Goal: Information Seeking & Learning: Learn about a topic

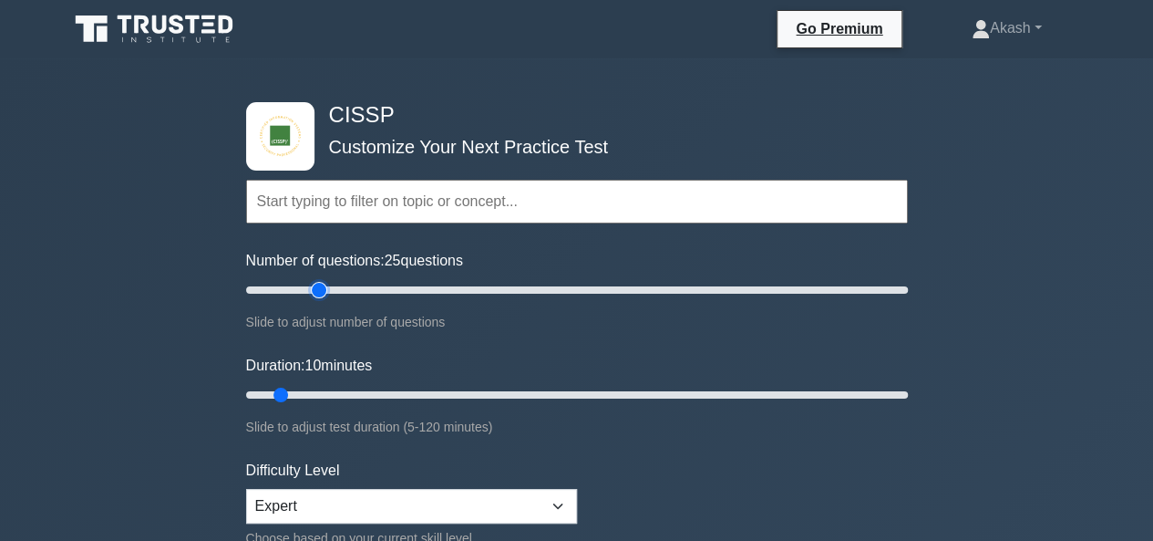
type input "25"
click at [318, 292] on input "Number of questions: 25 questions" at bounding box center [577, 290] width 662 height 22
type input "15"
click at [309, 388] on input "Duration: 15 minutes" at bounding box center [577, 395] width 662 height 22
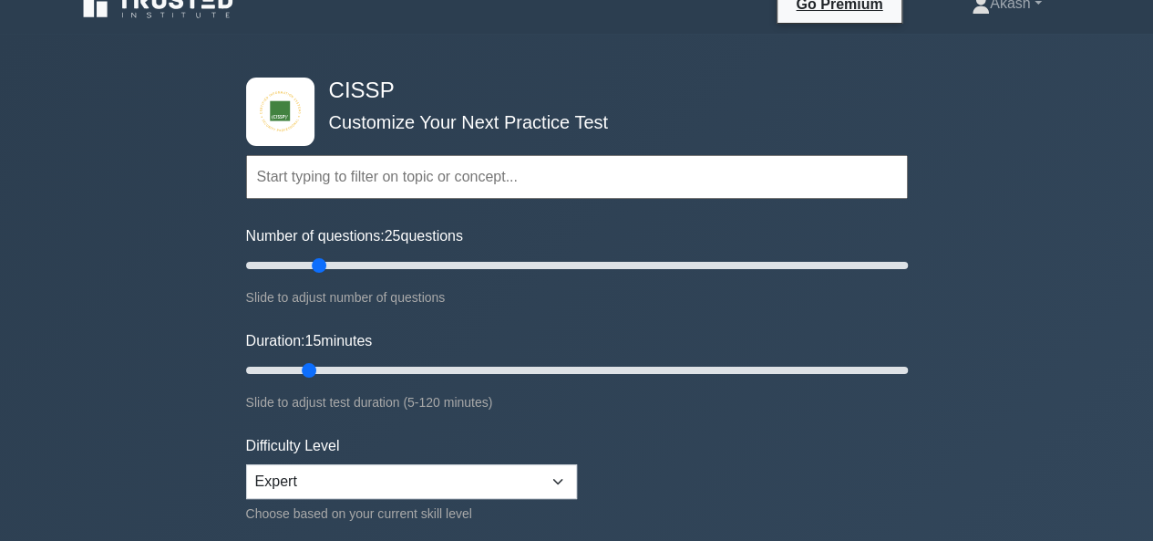
drag, startPoint x: 1151, startPoint y: 530, endPoint x: 1166, endPoint y: 531, distance: 14.7
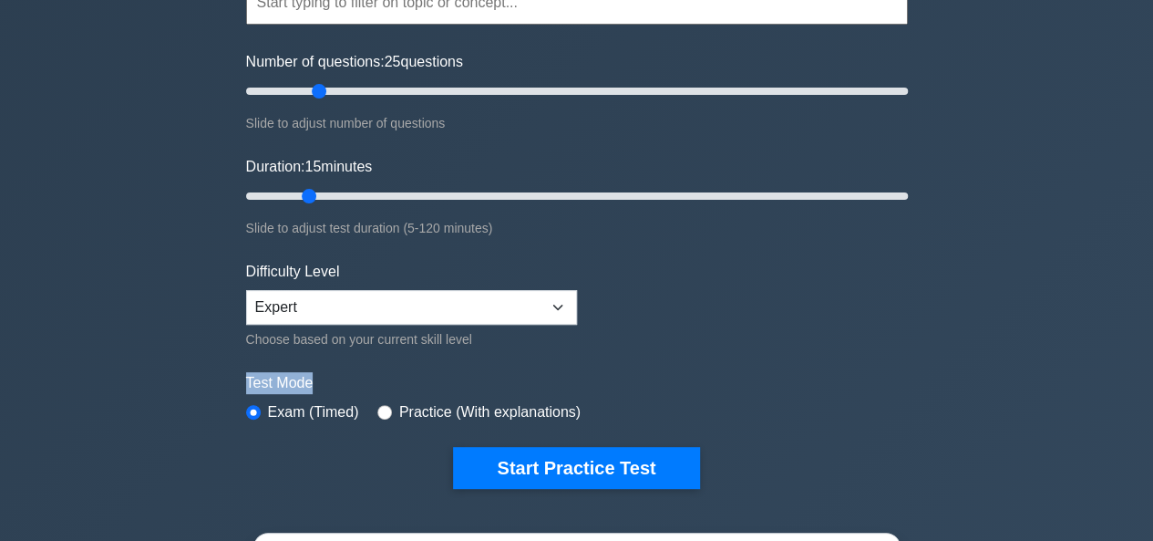
scroll to position [218, 0]
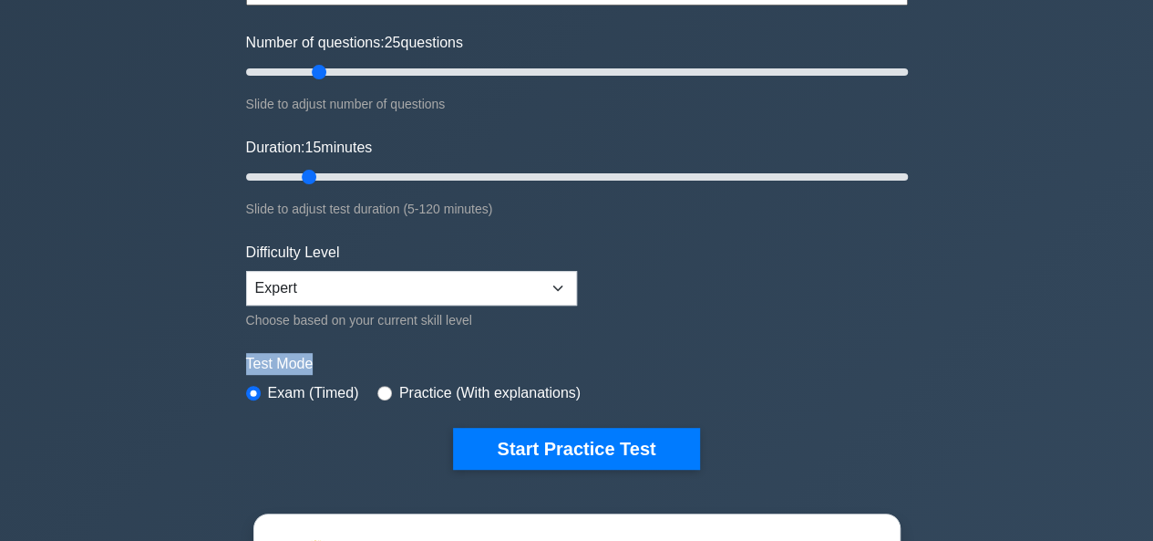
click at [673, 331] on form "Topics Security and Risk Management Asset Security Security Architecture and En…" at bounding box center [577, 187] width 662 height 563
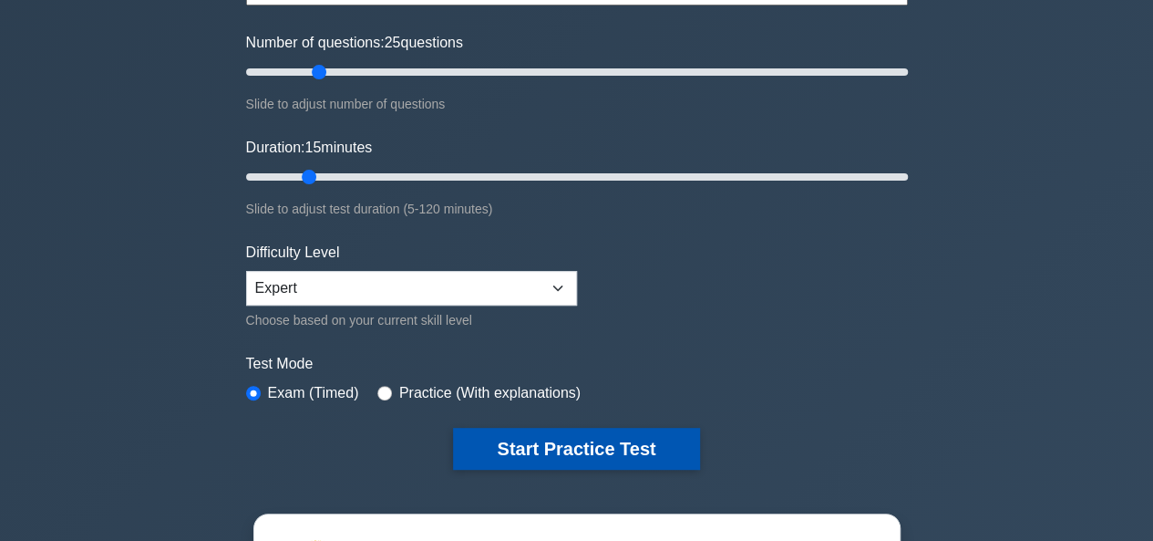
click at [608, 428] on button "Start Practice Test" at bounding box center [576, 449] width 246 height 42
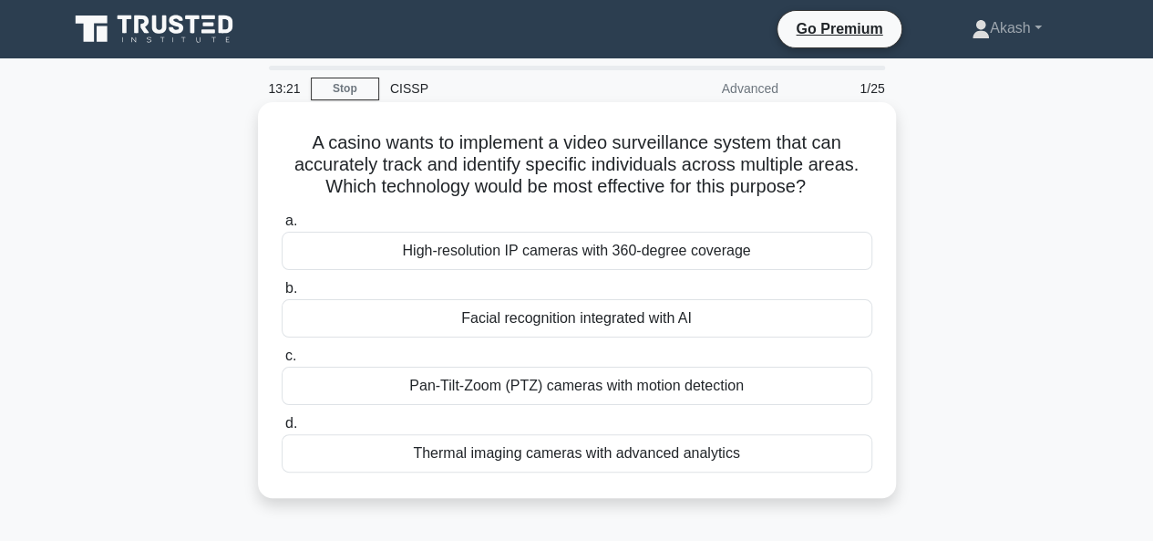
click at [596, 314] on div "Facial recognition integrated with AI" at bounding box center [577, 318] width 591 height 38
click at [282, 294] on input "b. Facial recognition integrated with AI" at bounding box center [282, 289] width 0 height 12
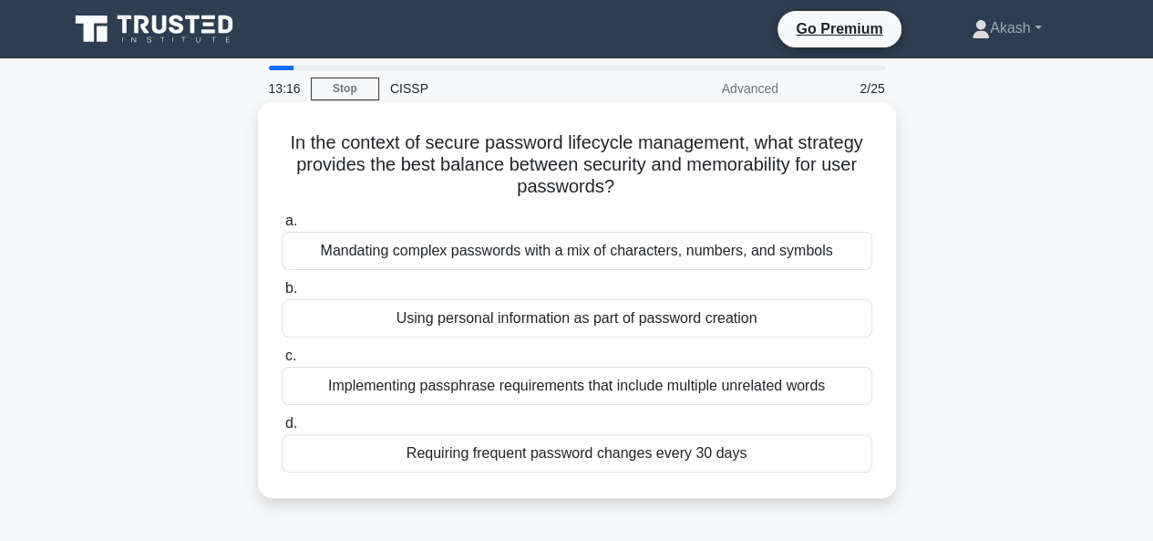
click at [587, 284] on label "b. Using personal information as part of password creation" at bounding box center [577, 307] width 591 height 60
click at [282, 284] on input "b. Using personal information as part of password creation" at bounding box center [282, 289] width 0 height 12
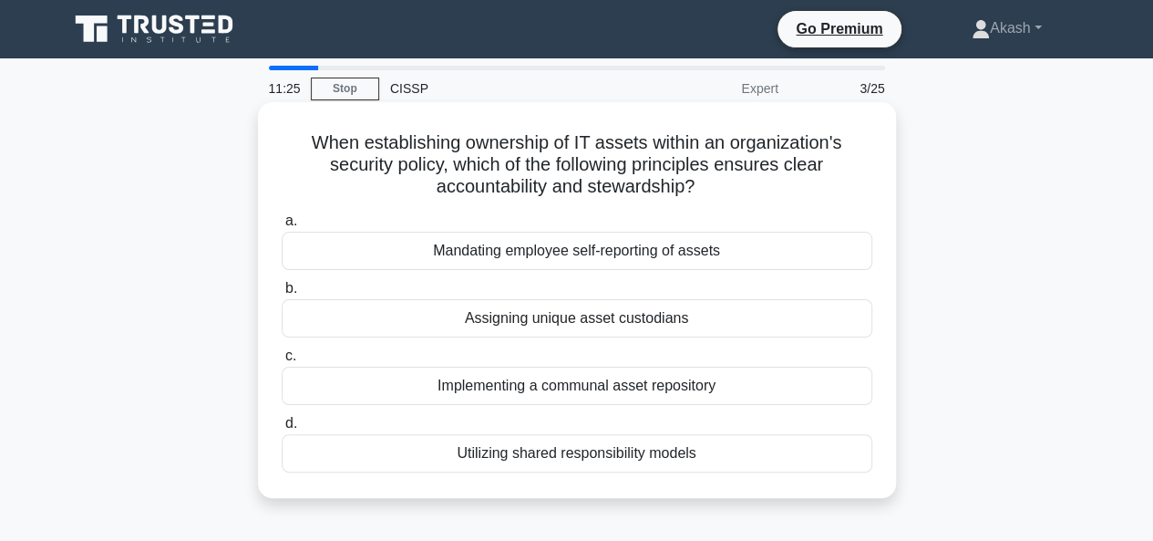
click at [609, 387] on div "Implementing a communal asset repository" at bounding box center [577, 385] width 591 height 38
click at [282, 362] on input "c. Implementing a communal asset repository" at bounding box center [282, 356] width 0 height 12
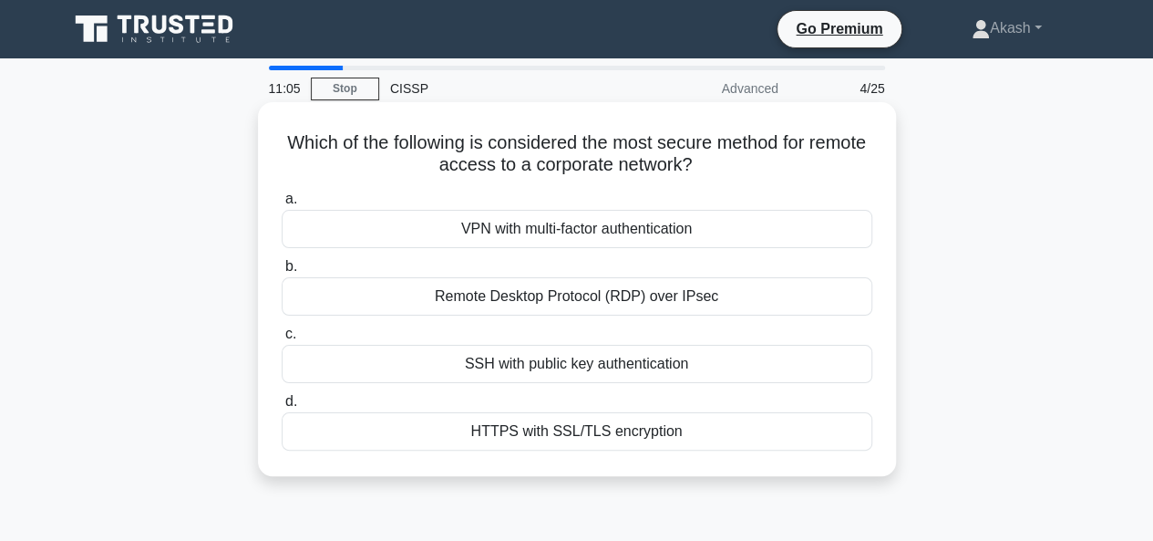
click at [614, 232] on div "VPN with multi-factor authentication" at bounding box center [577, 229] width 591 height 38
click at [282, 205] on input "a. VPN with multi-factor authentication" at bounding box center [282, 199] width 0 height 12
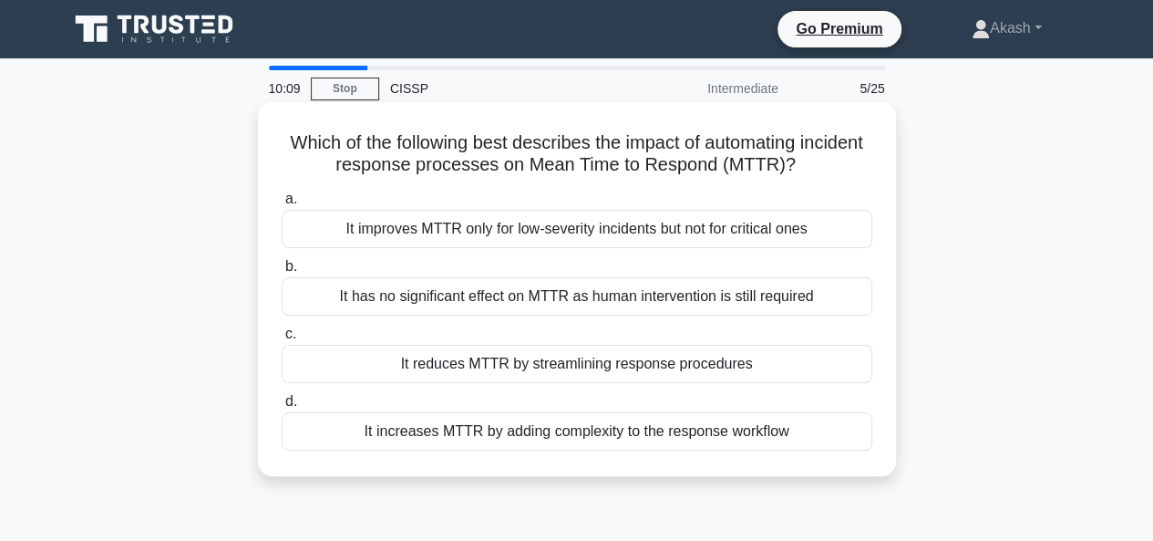
click at [558, 367] on div "It reduces MTTR by streamlining response procedures" at bounding box center [577, 364] width 591 height 38
click at [282, 340] on input "c. It reduces MTTR by streamlining response procedures" at bounding box center [282, 334] width 0 height 12
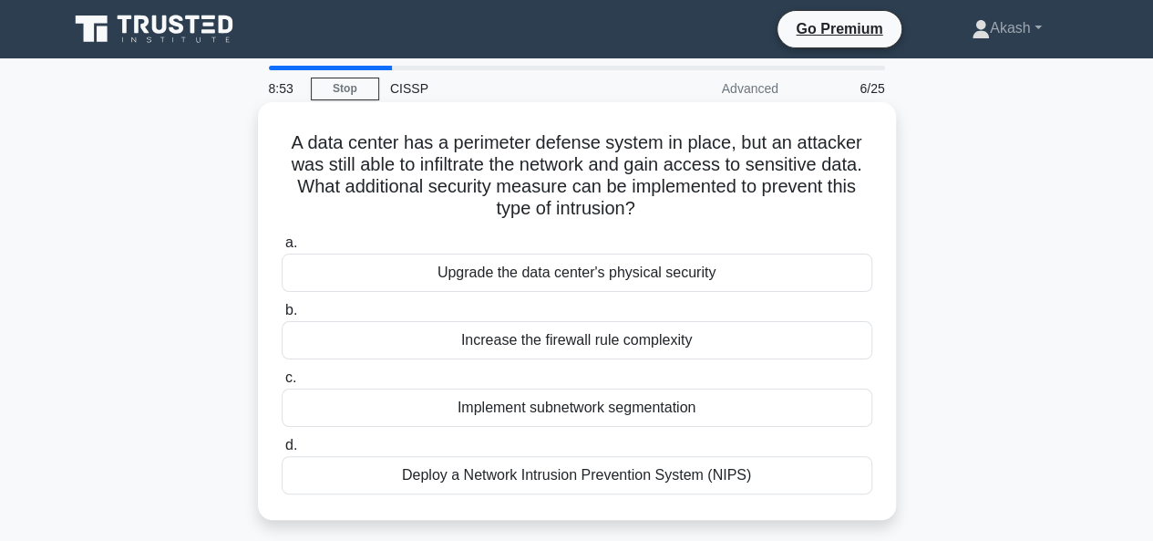
click at [585, 407] on div "Implement subnetwork segmentation" at bounding box center [577, 407] width 591 height 38
click at [282, 384] on input "c. Implement subnetwork segmentation" at bounding box center [282, 378] width 0 height 12
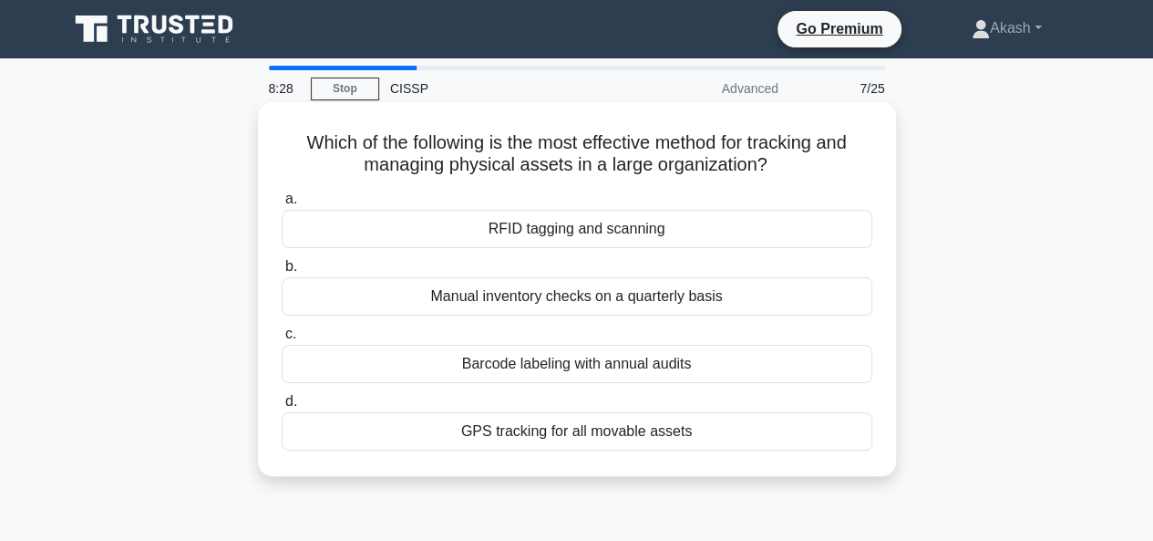
click at [613, 361] on div "Barcode labeling with annual audits" at bounding box center [577, 364] width 591 height 38
click at [282, 340] on input "c. Barcode labeling with annual audits" at bounding box center [282, 334] width 0 height 12
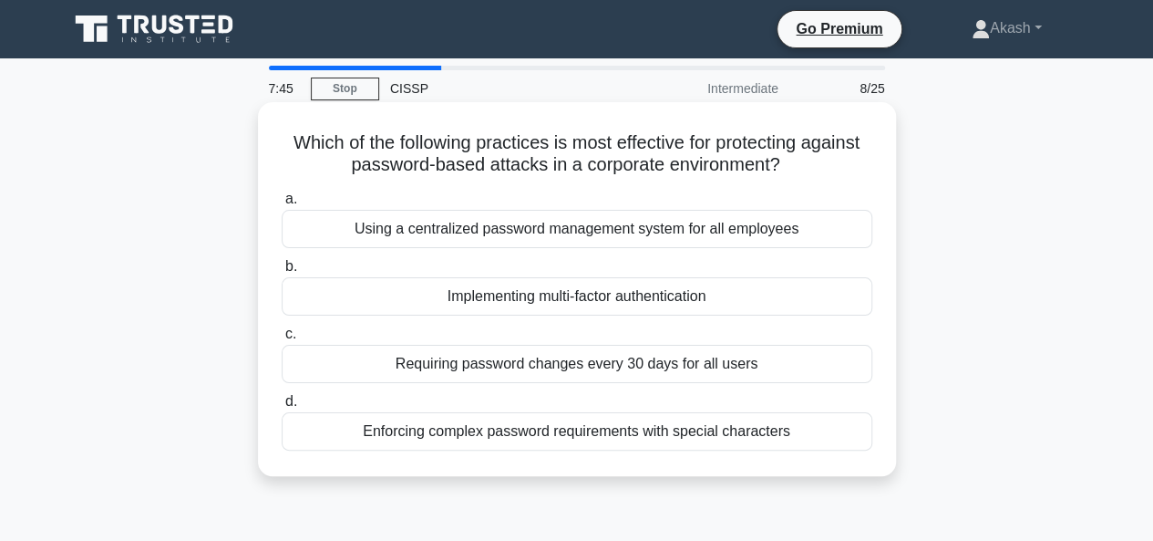
click at [572, 434] on div "Enforcing complex password requirements with special characters" at bounding box center [577, 431] width 591 height 38
click at [282, 407] on input "d. Enforcing complex password requirements with special characters" at bounding box center [282, 402] width 0 height 12
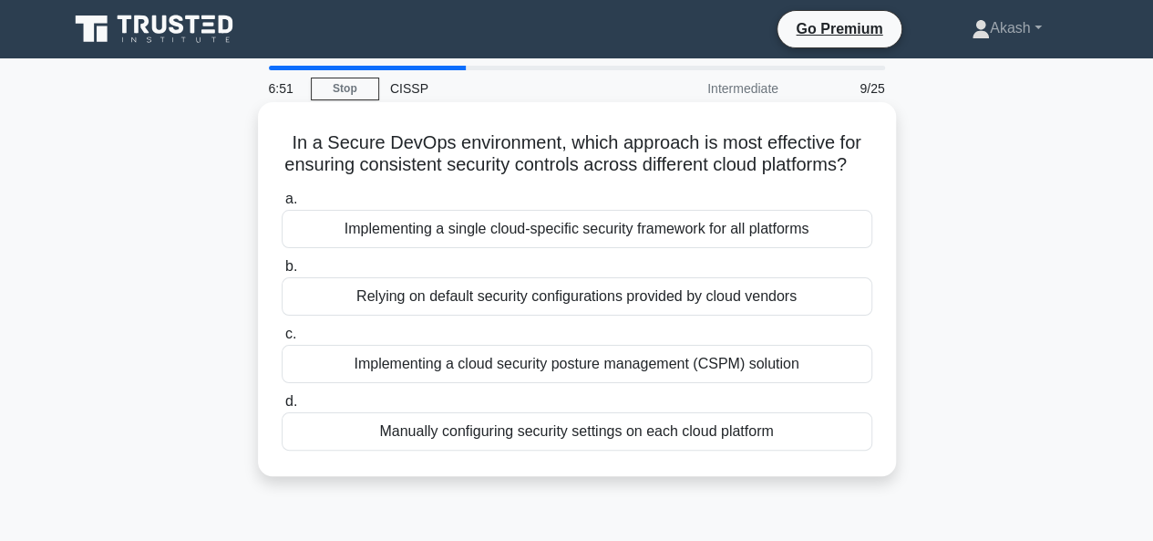
click at [562, 383] on div "Implementing a cloud security posture management (CSPM) solution" at bounding box center [577, 364] width 591 height 38
click at [282, 340] on input "c. Implementing a cloud security posture management (CSPM) solution" at bounding box center [282, 334] width 0 height 12
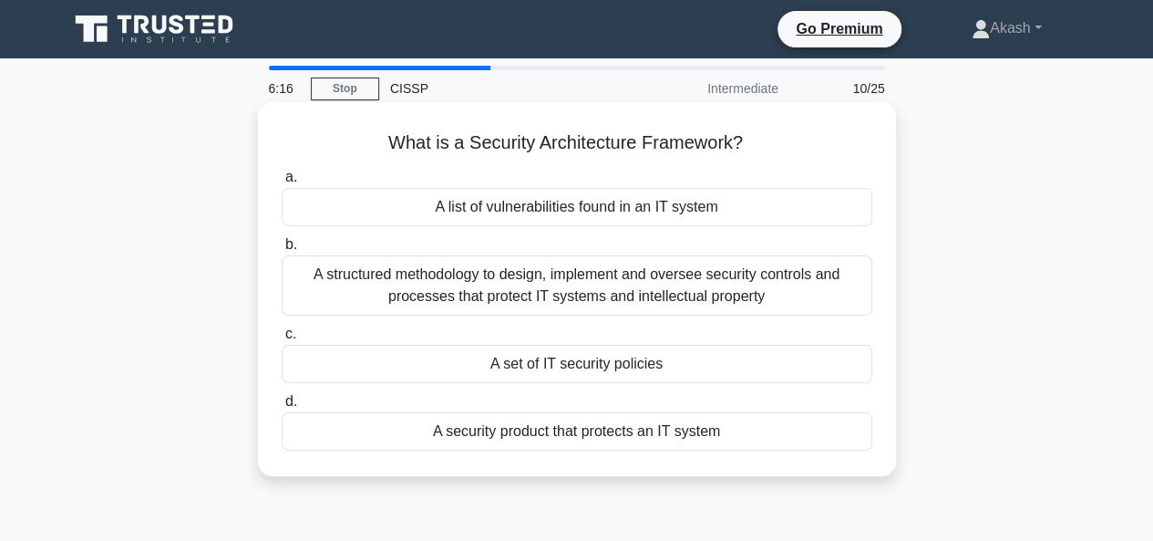
click at [535, 281] on div "A structured methodology to design, implement and oversee security controls and…" at bounding box center [577, 285] width 591 height 60
click at [282, 251] on input "b. A structured methodology to design, implement and oversee security controls …" at bounding box center [282, 245] width 0 height 12
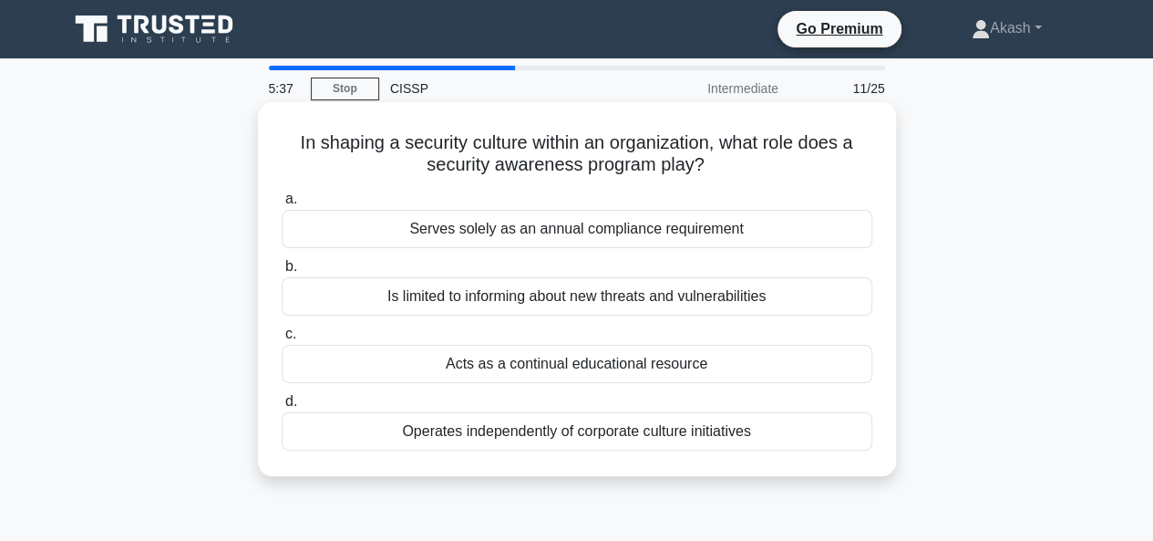
click at [576, 364] on div "Acts as a continual educational resource" at bounding box center [577, 364] width 591 height 38
click at [282, 340] on input "c. Acts as a continual educational resource" at bounding box center [282, 334] width 0 height 12
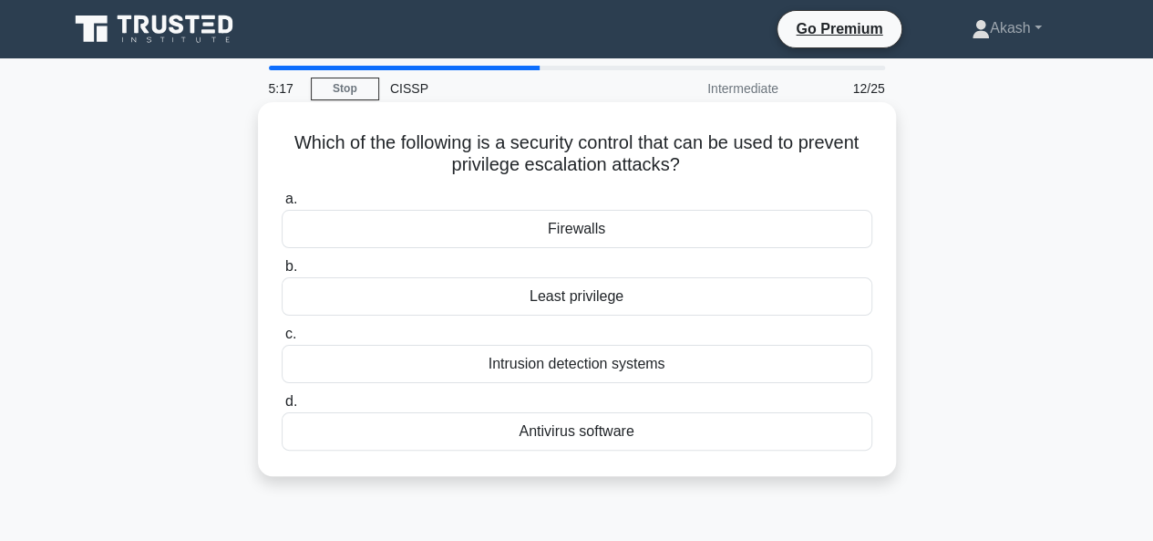
click at [593, 296] on div "Least privilege" at bounding box center [577, 296] width 591 height 38
click at [282, 273] on input "b. Least privilege" at bounding box center [282, 267] width 0 height 12
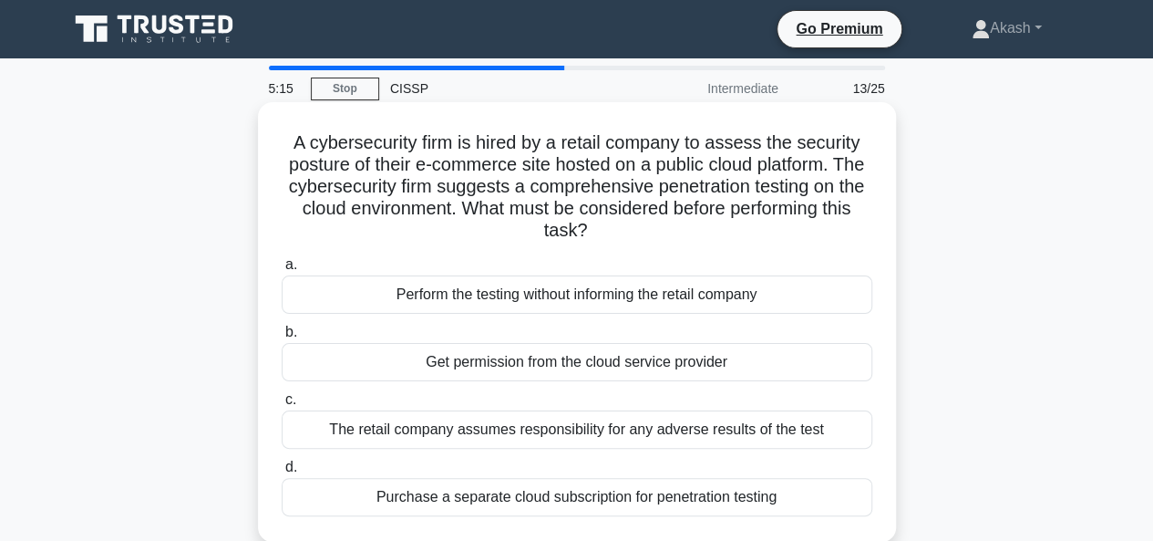
click at [596, 328] on label "b. Get permission from the cloud service provider" at bounding box center [577, 351] width 591 height 60
click at [282, 328] on input "b. Get permission from the cloud service provider" at bounding box center [282, 332] width 0 height 12
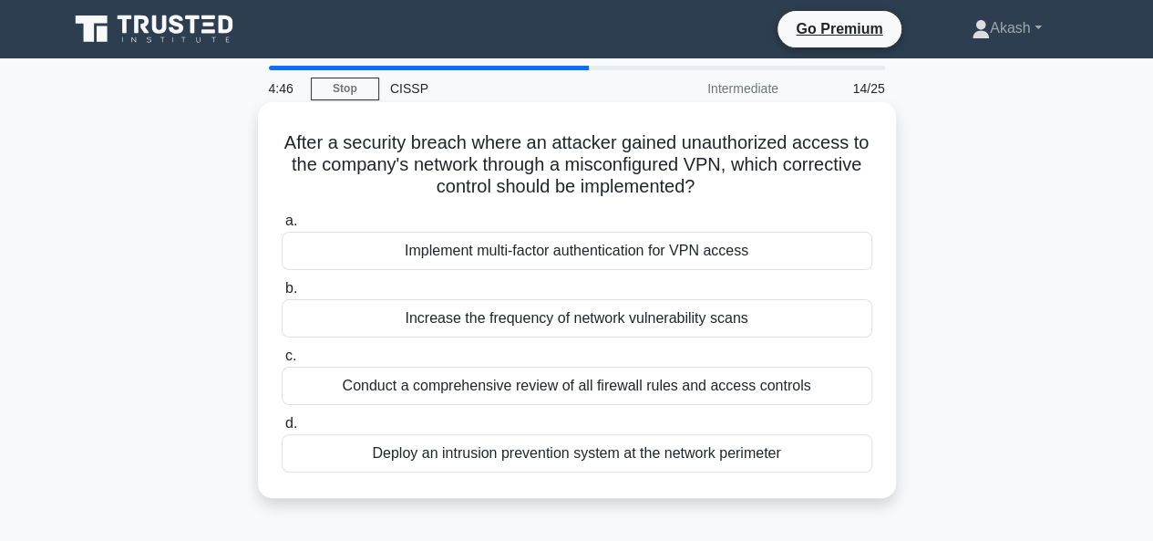
click at [613, 252] on div "Implement multi-factor authentication for VPN access" at bounding box center [577, 251] width 591 height 38
click at [282, 227] on input "a. Implement multi-factor authentication for VPN access" at bounding box center [282, 221] width 0 height 12
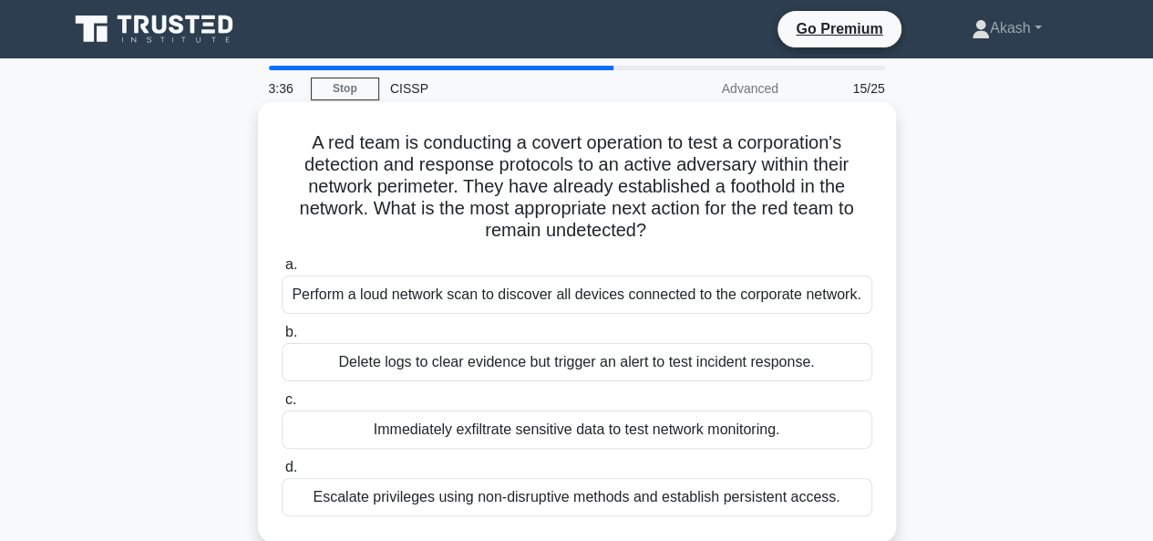
click at [574, 500] on div "Escalate privileges using non-disruptive methods and establish persistent acces…" at bounding box center [577, 497] width 591 height 38
click at [282, 473] on input "d. Escalate privileges using non-disruptive methods and establish persistent ac…" at bounding box center [282, 467] width 0 height 12
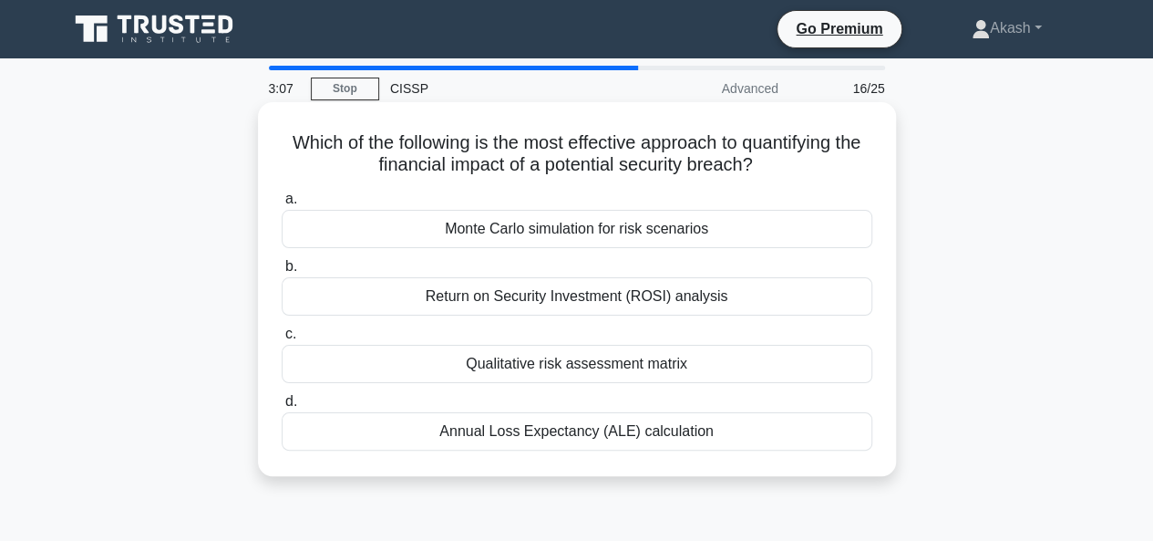
click at [616, 424] on div "Annual Loss Expectancy (ALE) calculation" at bounding box center [577, 431] width 591 height 38
click at [282, 407] on input "d. Annual Loss Expectancy (ALE) calculation" at bounding box center [282, 402] width 0 height 12
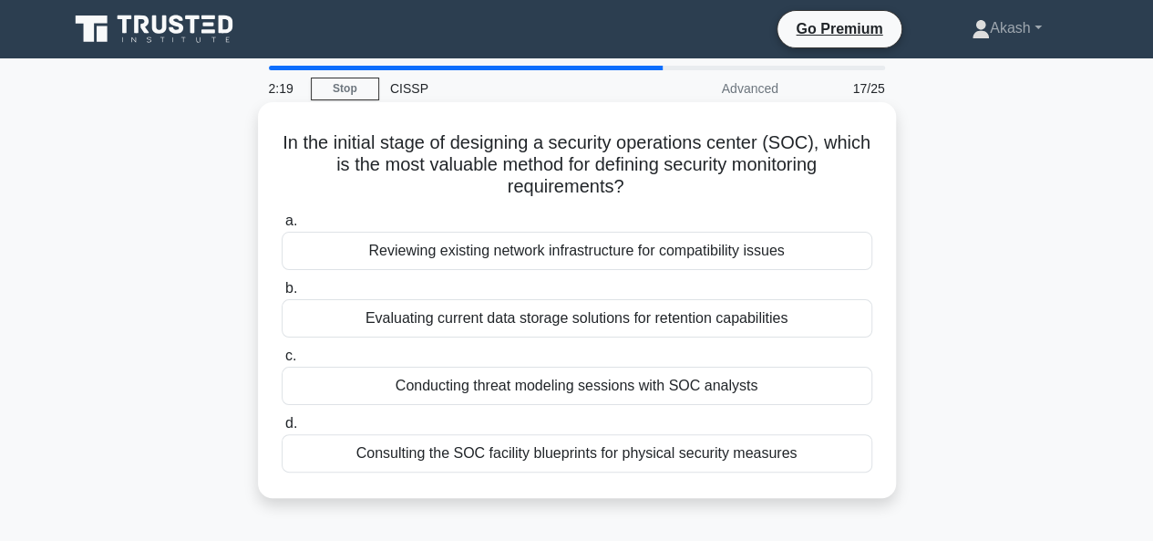
click at [634, 248] on div "Reviewing existing network infrastructure for compatibility issues" at bounding box center [577, 251] width 591 height 38
click at [282, 227] on input "a. Reviewing existing network infrastructure for compatibility issues" at bounding box center [282, 221] width 0 height 12
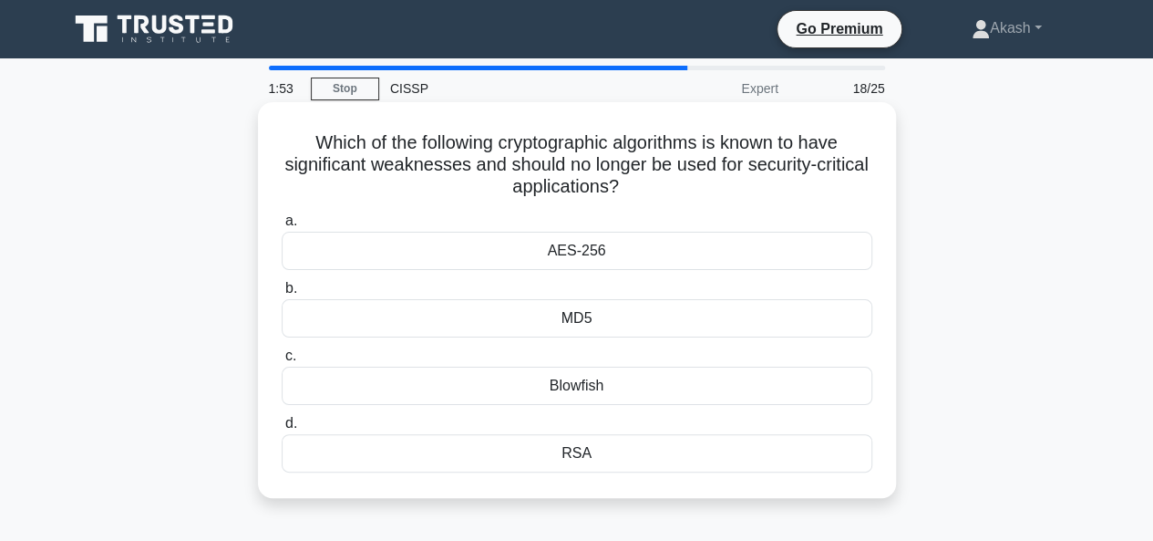
click at [585, 313] on div "MD5" at bounding box center [577, 318] width 591 height 38
click at [282, 294] on input "b. MD5" at bounding box center [282, 289] width 0 height 12
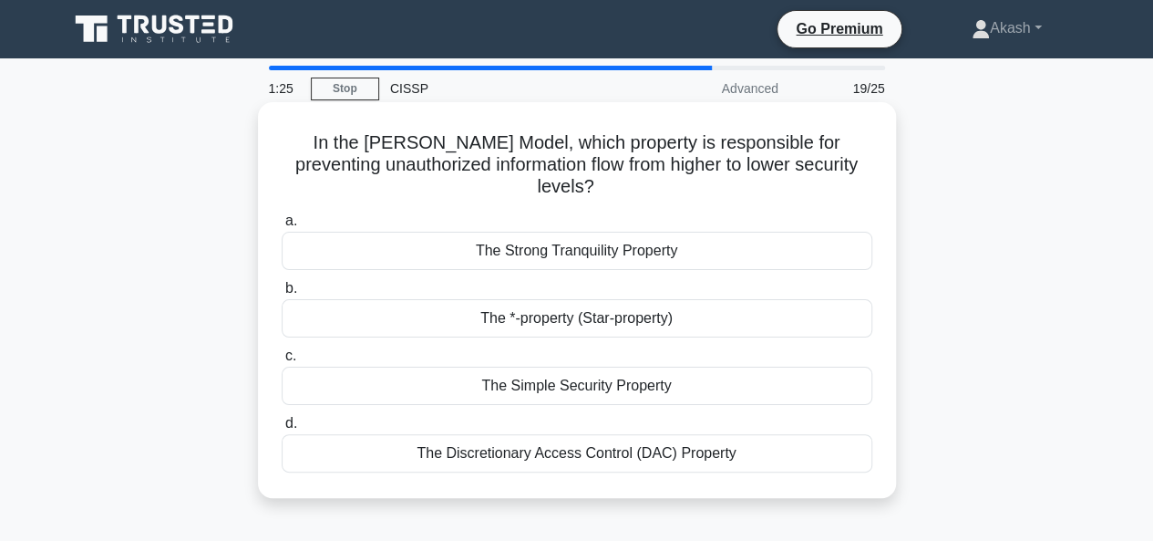
click at [581, 314] on div "The *-property (Star-property)" at bounding box center [577, 318] width 591 height 38
click at [282, 294] on input "b. The *-property (Star-property)" at bounding box center [282, 289] width 0 height 12
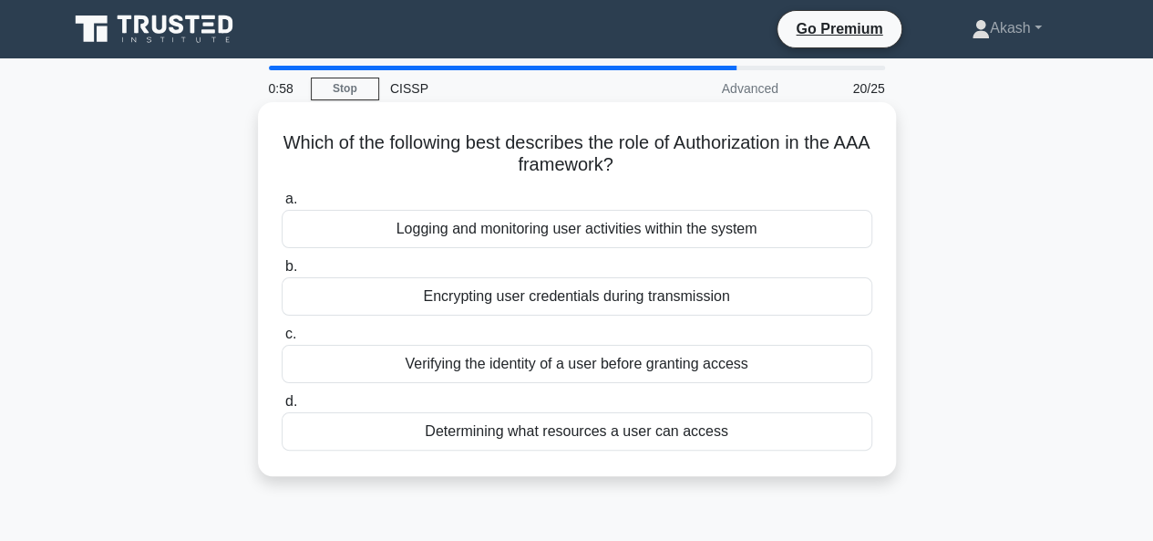
click at [577, 428] on div "Determining what resources a user can access" at bounding box center [577, 431] width 591 height 38
click at [282, 407] on input "d. Determining what resources a user can access" at bounding box center [282, 402] width 0 height 12
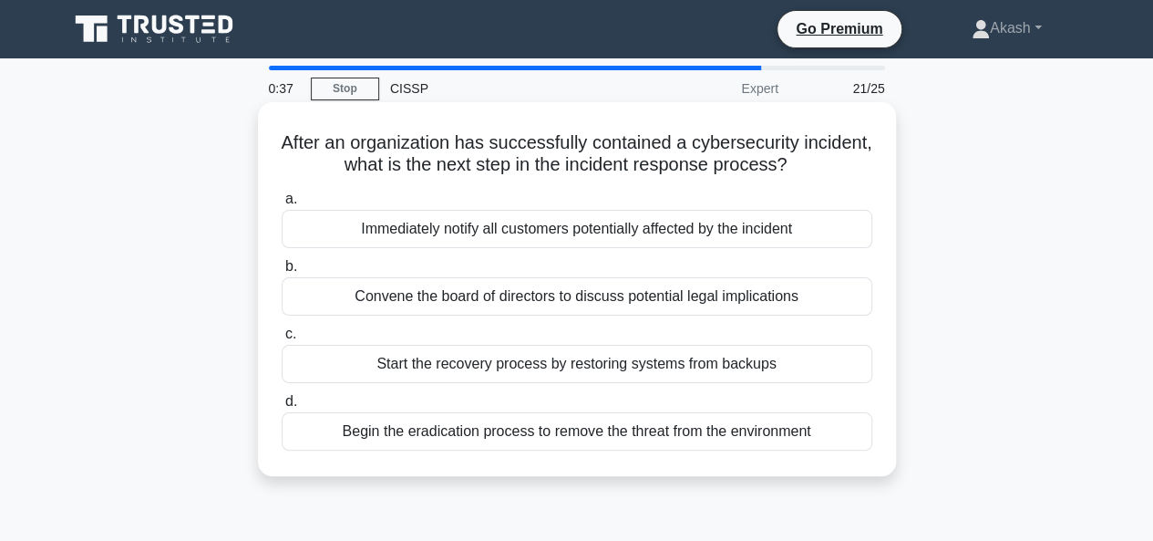
click at [559, 437] on div "Begin the eradication process to remove the threat from the environment" at bounding box center [577, 431] width 591 height 38
click at [282, 407] on input "d. Begin the eradication process to remove the threat from the environment" at bounding box center [282, 402] width 0 height 12
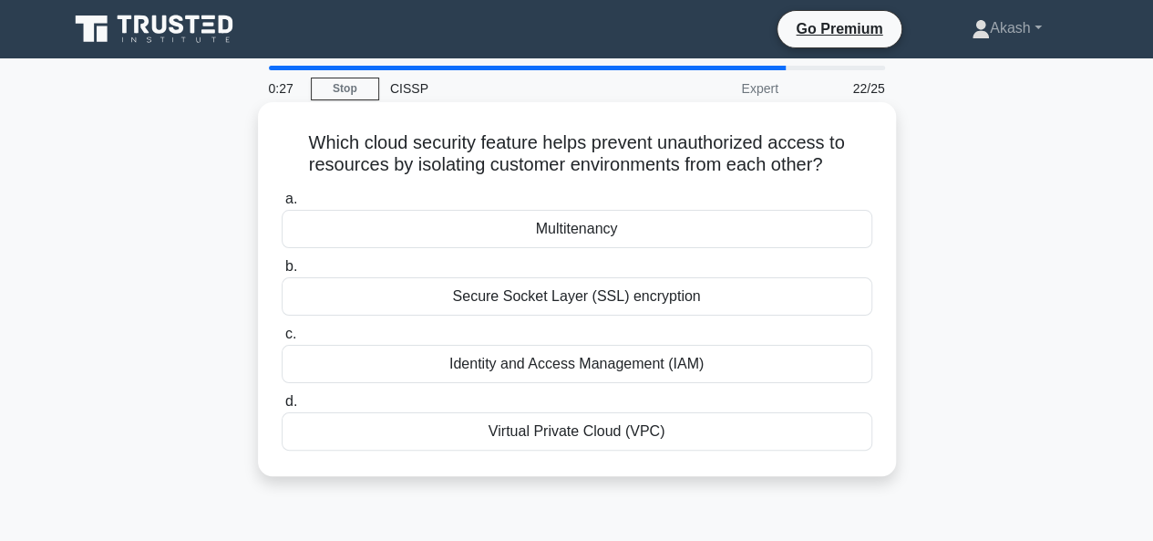
click at [565, 431] on div "Virtual Private Cloud (VPC)" at bounding box center [577, 431] width 591 height 38
click at [282, 407] on input "d. Virtual Private Cloud (VPC)" at bounding box center [282, 402] width 0 height 12
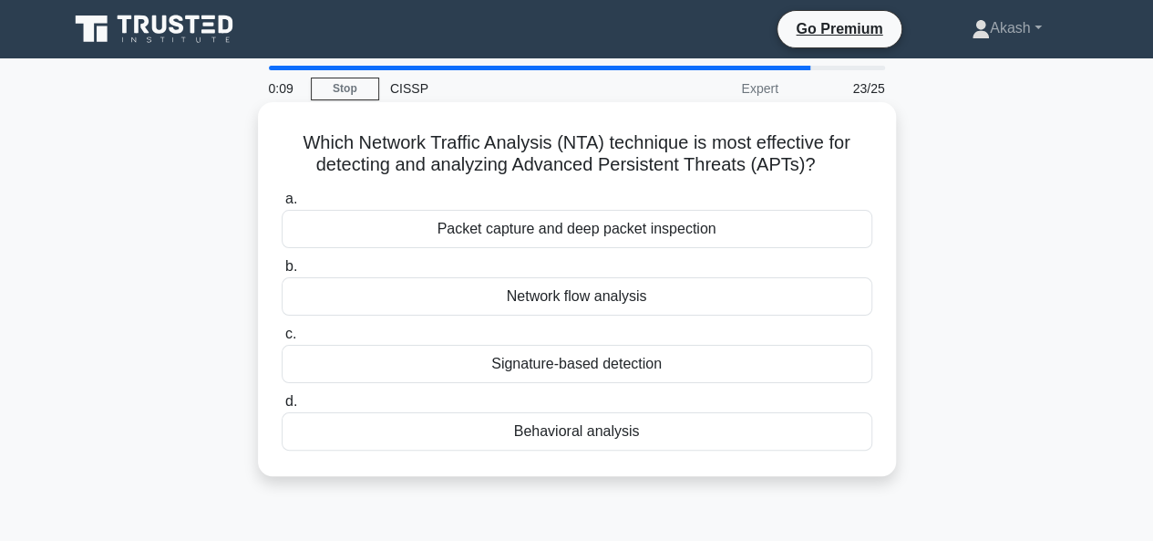
click at [571, 368] on div "Signature-based detection" at bounding box center [577, 364] width 591 height 38
click at [282, 340] on input "c. Signature-based detection" at bounding box center [282, 334] width 0 height 12
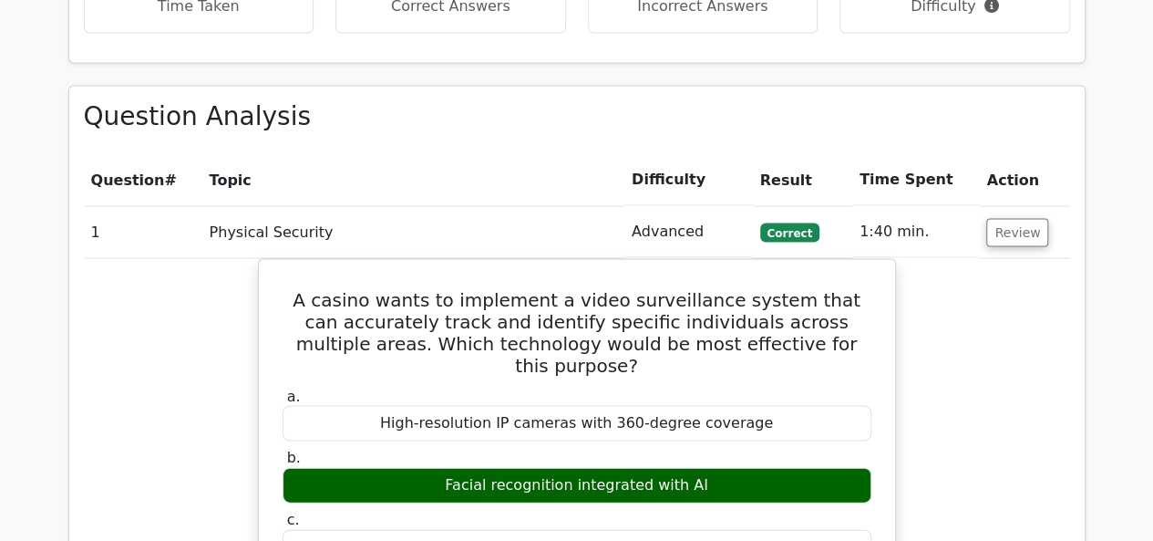
scroll to position [1716, 0]
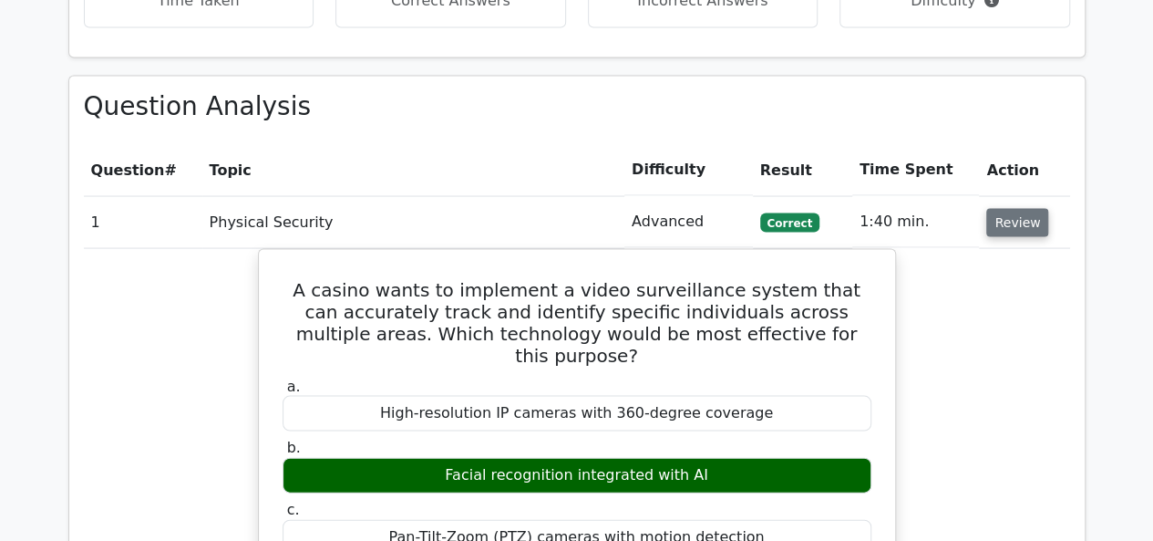
click at [1008, 208] on button "Review" at bounding box center [1017, 222] width 62 height 28
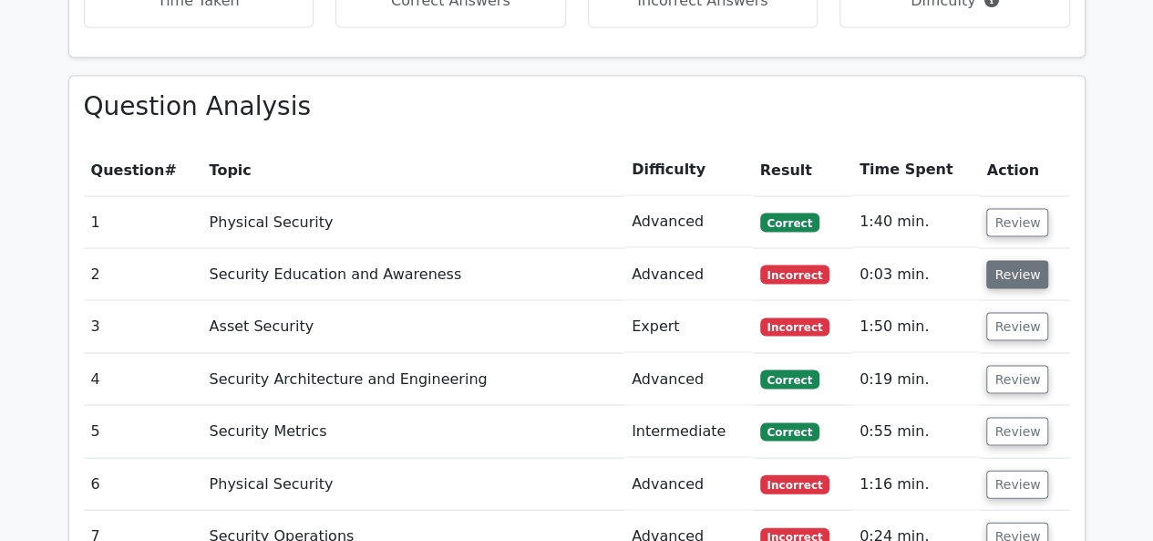
click at [1005, 260] on button "Review" at bounding box center [1017, 274] width 62 height 28
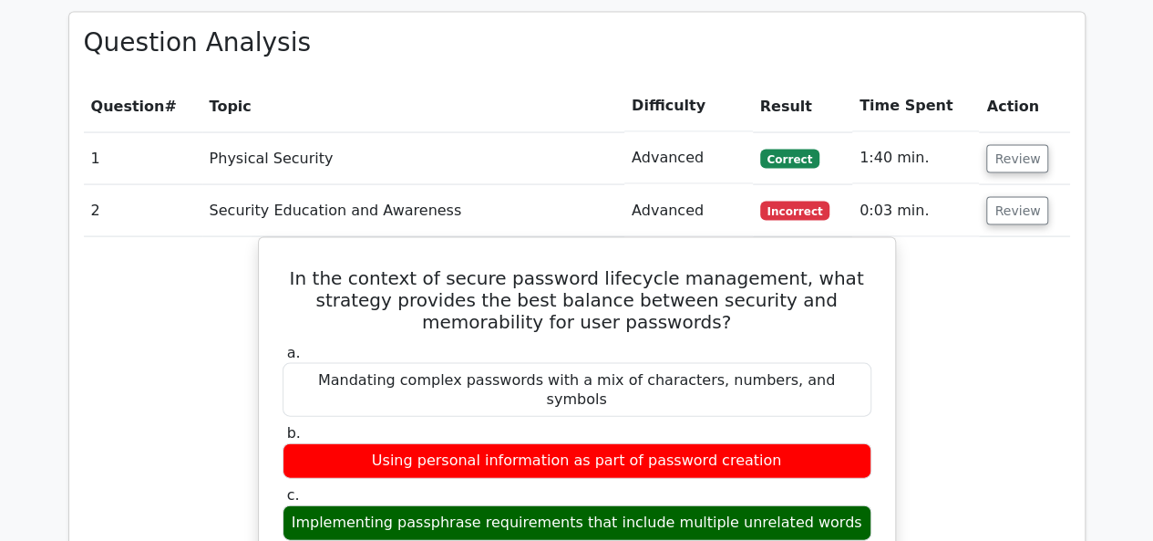
scroll to position [1818, 0]
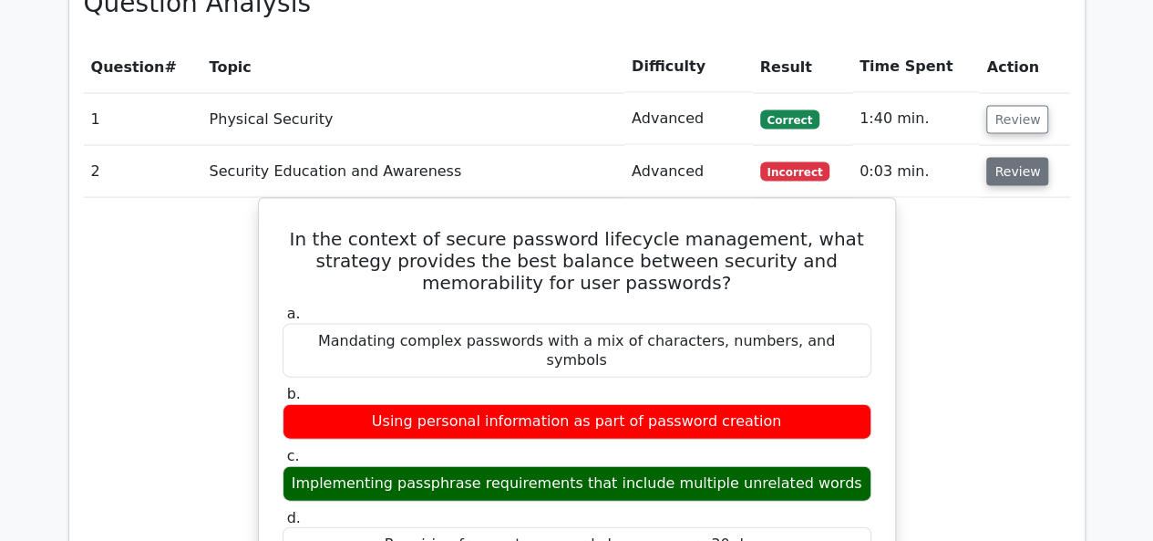
click at [1006, 158] on button "Review" at bounding box center [1017, 172] width 62 height 28
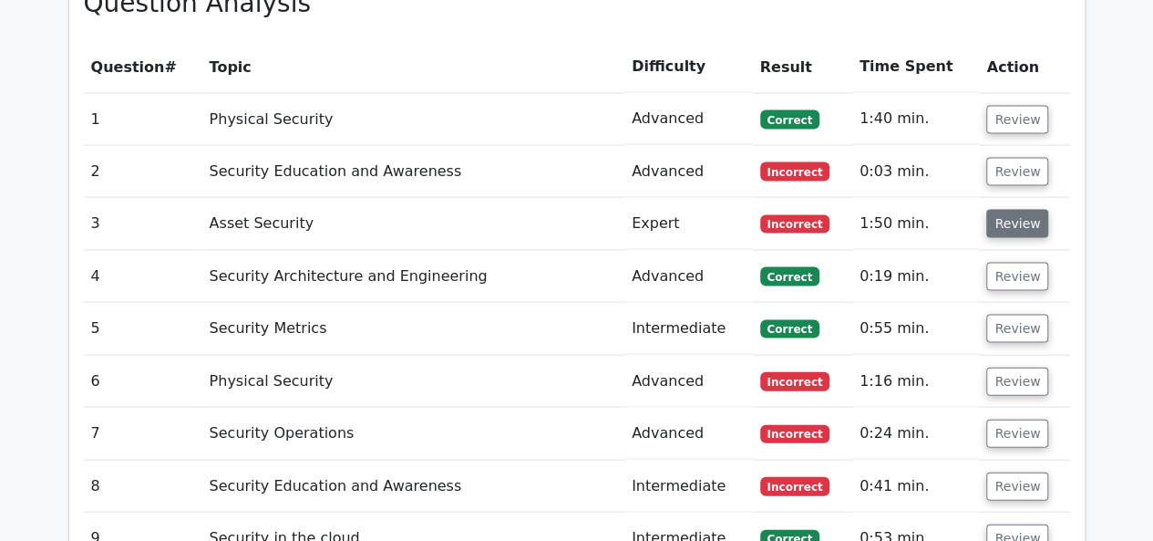
click at [1015, 210] on button "Review" at bounding box center [1017, 224] width 62 height 28
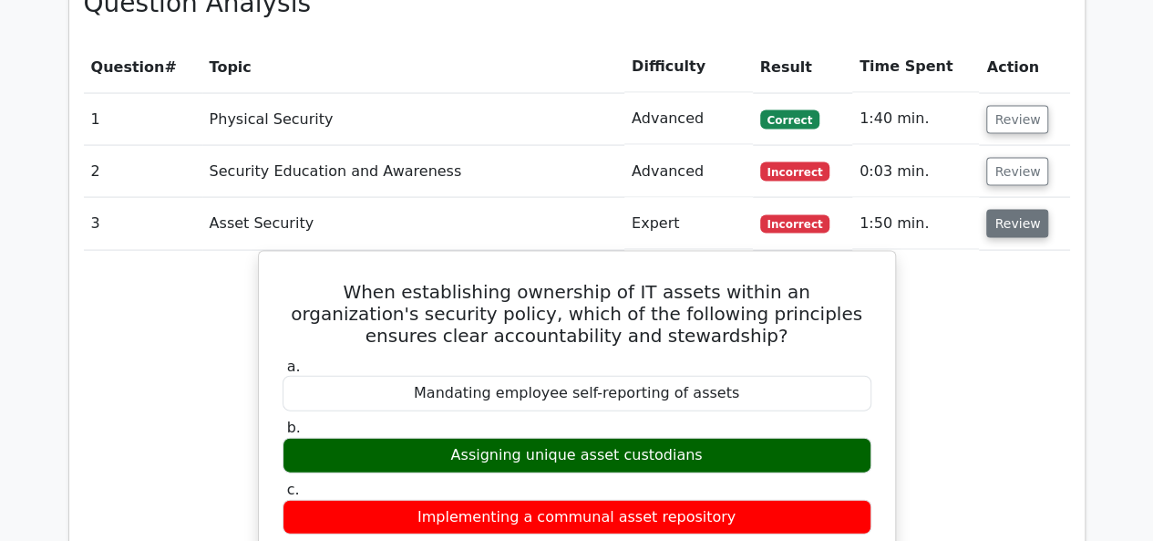
click at [1005, 210] on button "Review" at bounding box center [1017, 224] width 62 height 28
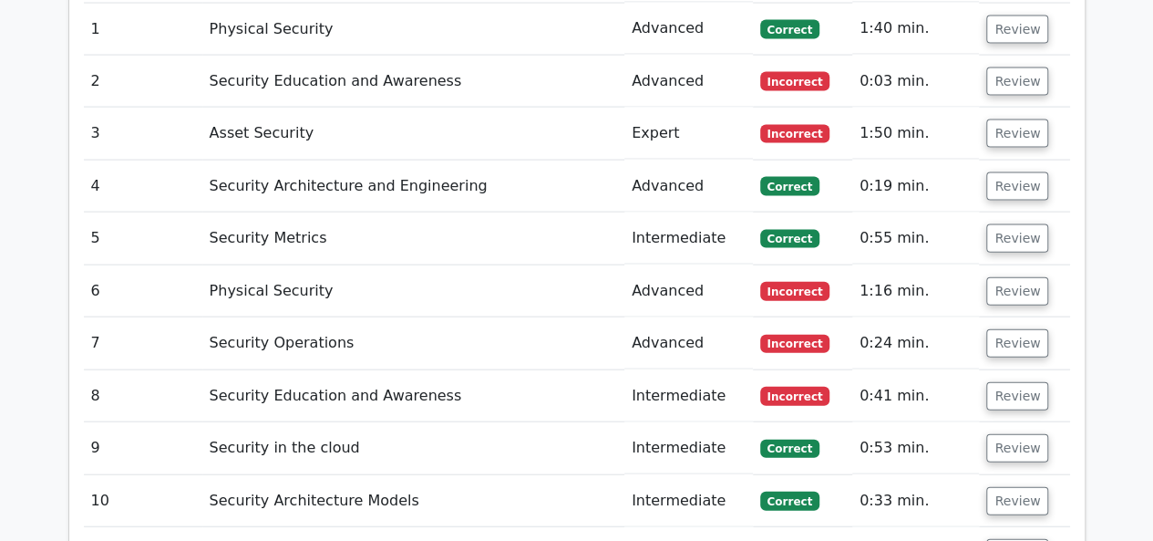
scroll to position [1894, 0]
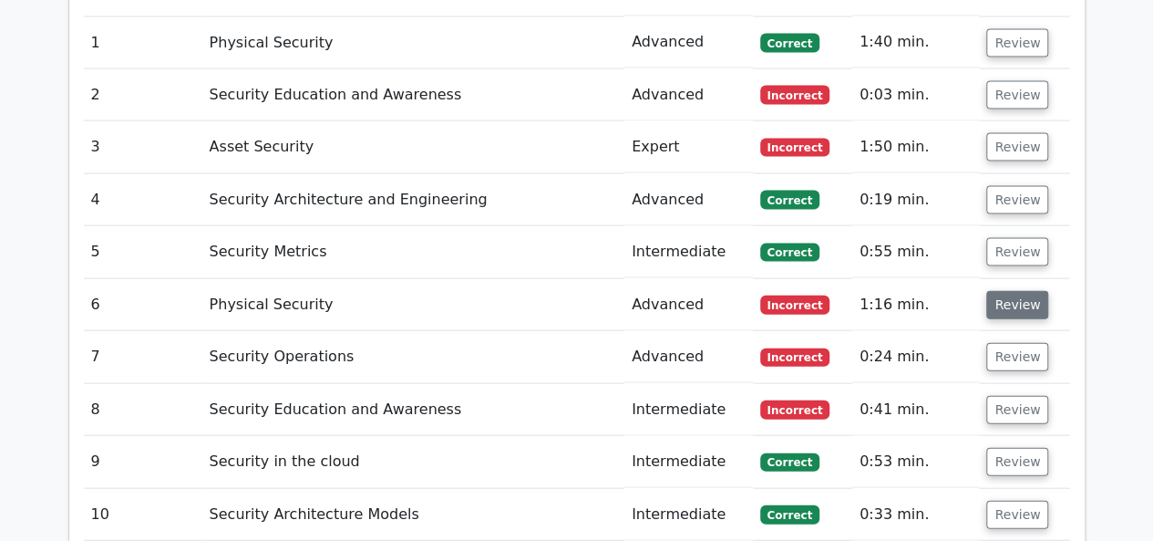
click at [1008, 291] on button "Review" at bounding box center [1017, 305] width 62 height 28
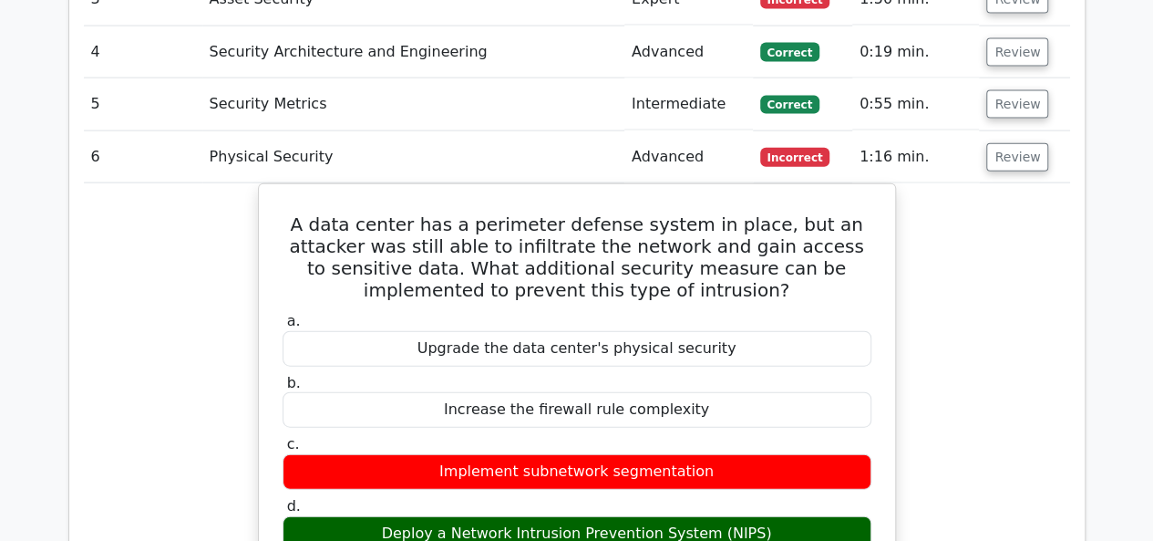
scroll to position [2040, 0]
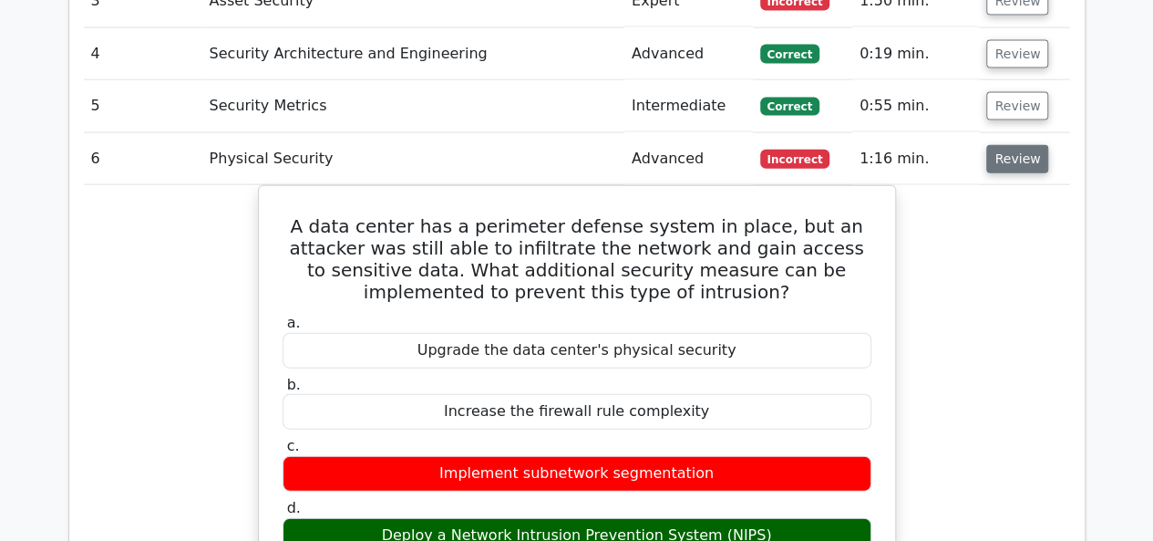
click at [1013, 145] on button "Review" at bounding box center [1017, 159] width 62 height 28
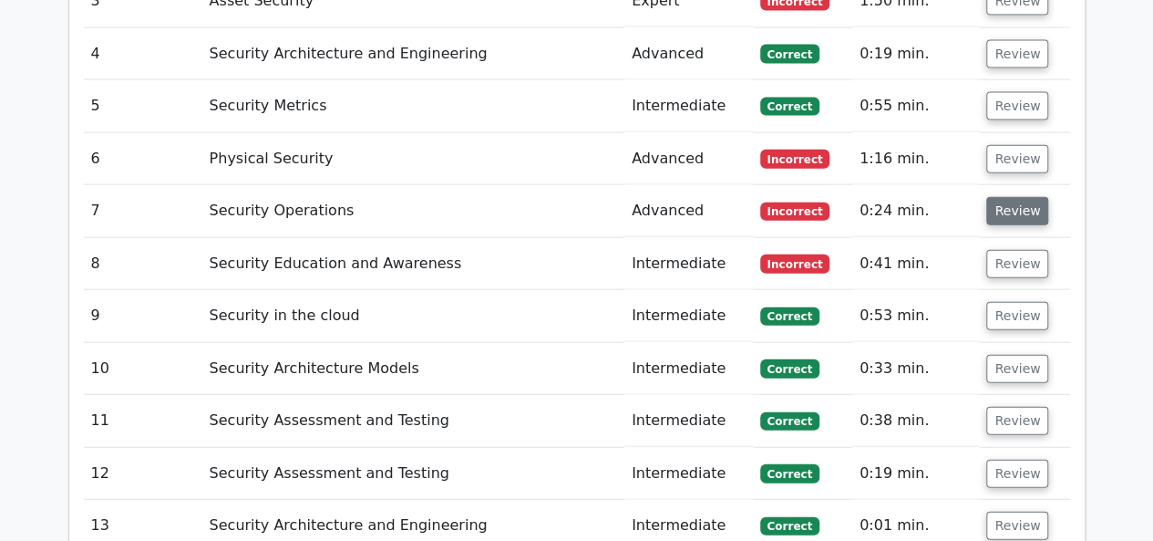
click at [1009, 197] on button "Review" at bounding box center [1017, 211] width 62 height 28
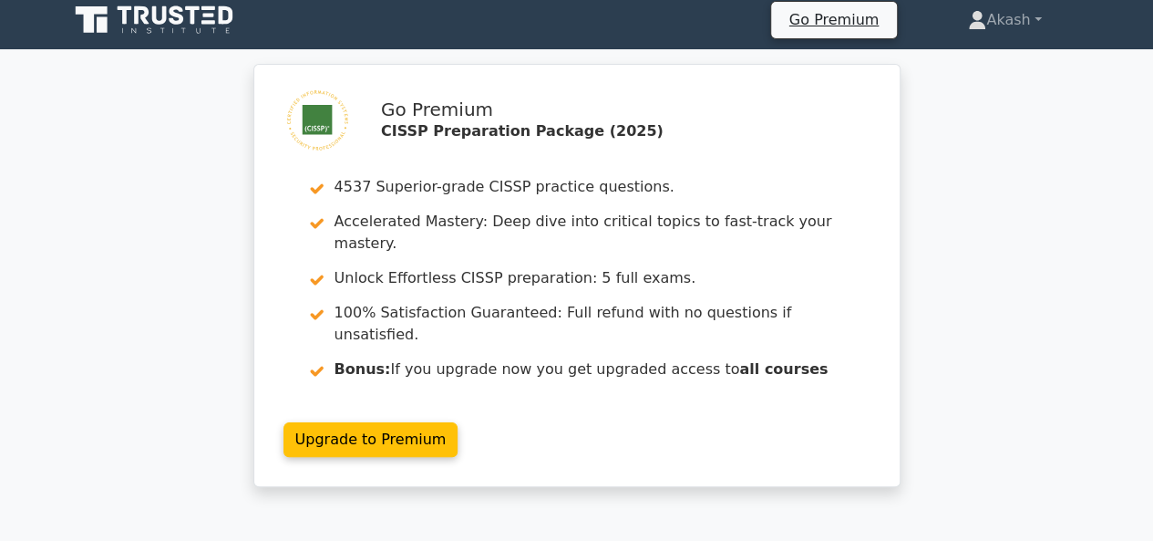
scroll to position [0, 0]
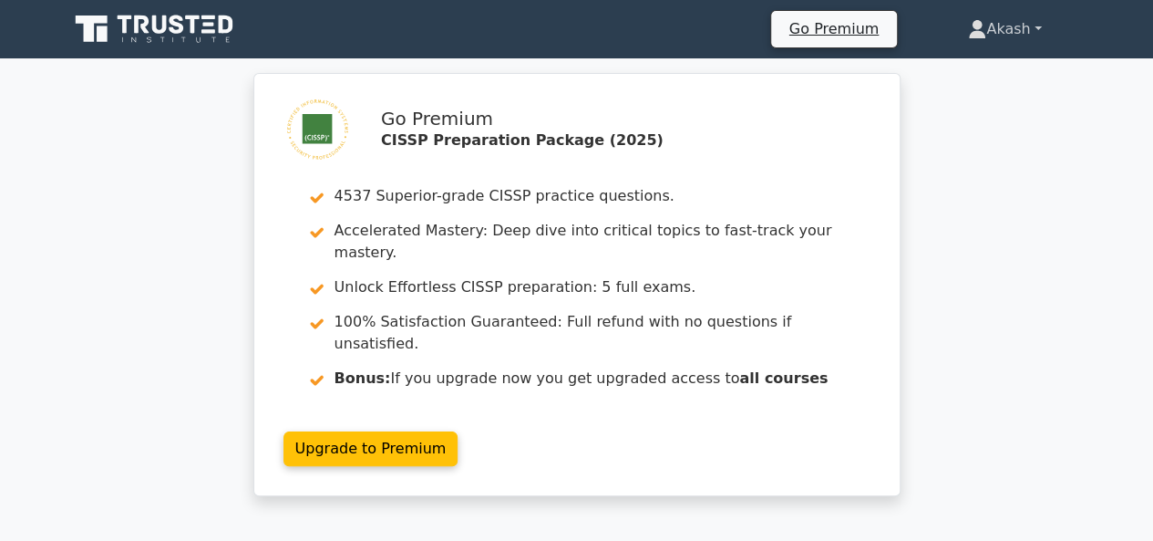
click at [1014, 36] on link "Akash" at bounding box center [1004, 29] width 160 height 36
click at [986, 68] on link "Profile" at bounding box center [997, 71] width 144 height 29
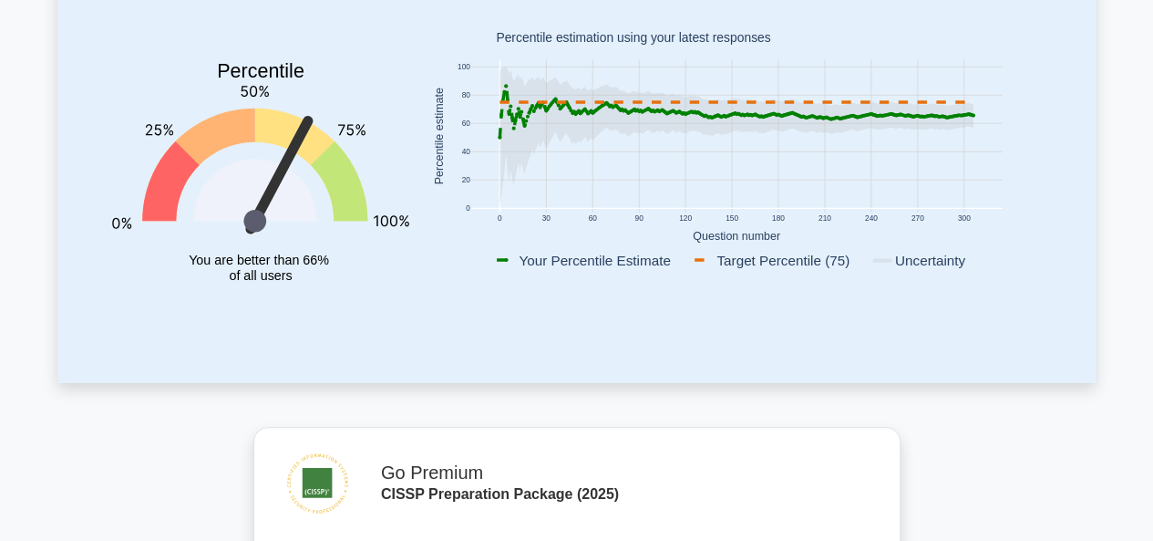
scroll to position [251, 0]
